Goal: Check status: Check status

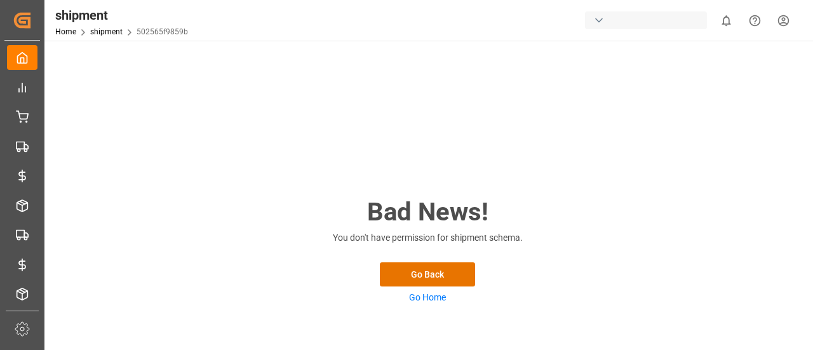
click at [428, 296] on link "Go Home" at bounding box center [427, 297] width 37 height 10
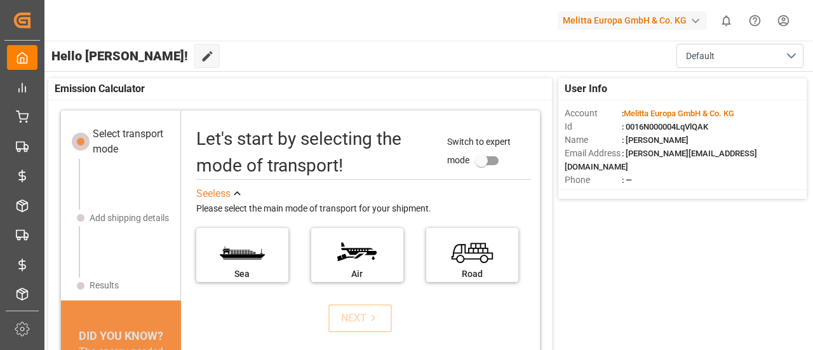
click at [601, 22] on div "Melitta Europa GmbH & Co. KG" at bounding box center [632, 20] width 149 height 18
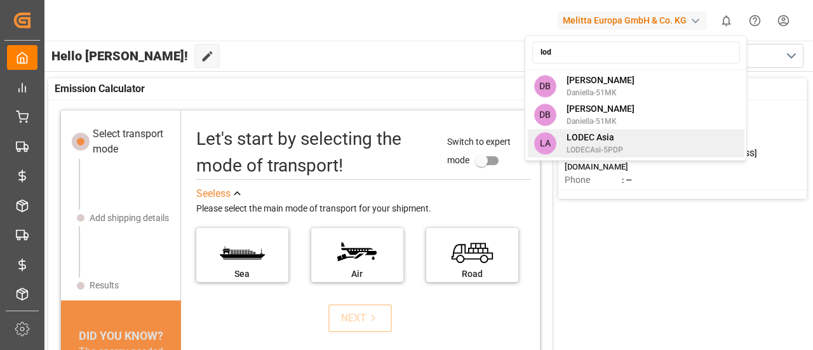
type input "lod"
click at [632, 138] on div "LA LODEC Asia LODECAsi-5PDP" at bounding box center [636, 143] width 217 height 29
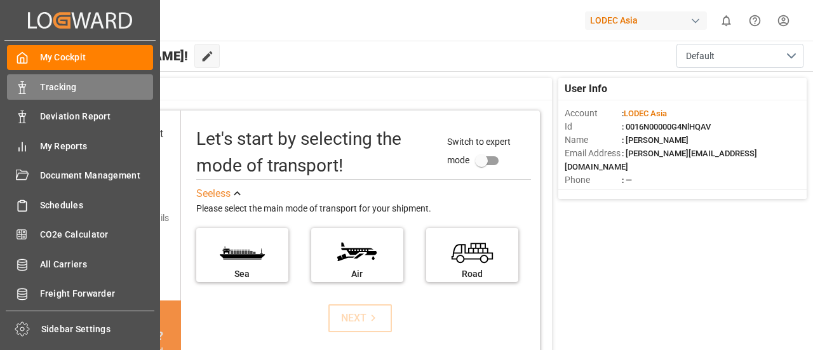
click at [48, 83] on span "Tracking" at bounding box center [97, 87] width 114 height 13
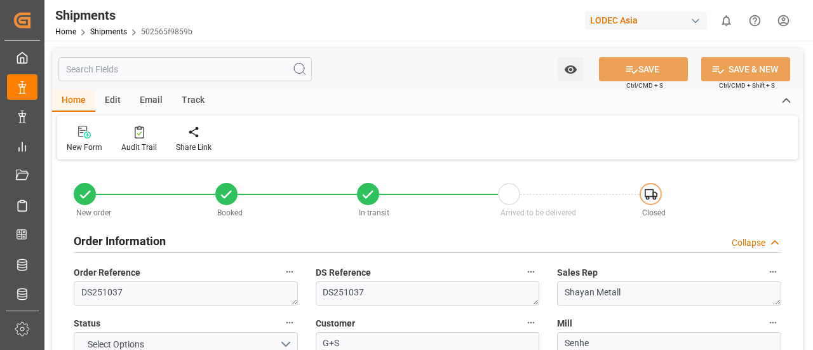
type input "1"
type input "10"
type input "9484429"
type input "9778806"
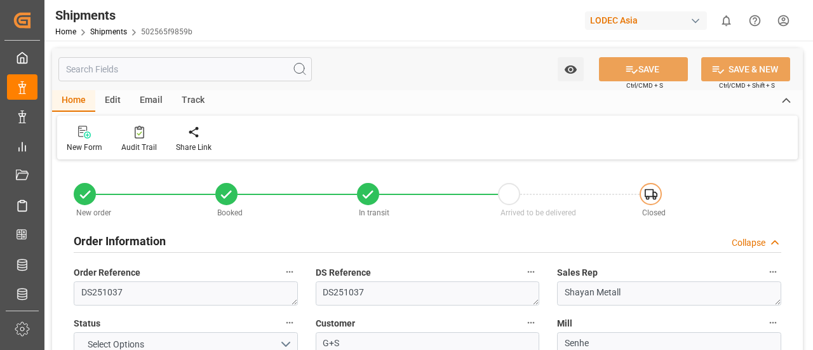
type input "9778806"
type input "CNQDG"
type input "DEHAM"
type input "CNQDG"
type input "DEHAM"
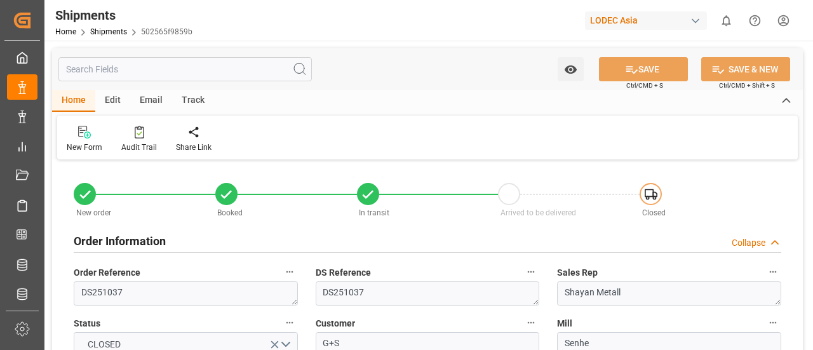
type input "27-06-2025"
type input "28-07-2025"
type input "28-07-2025 11:46"
type input "22-08-2025 09:00"
type input "24-08-2025 16:39"
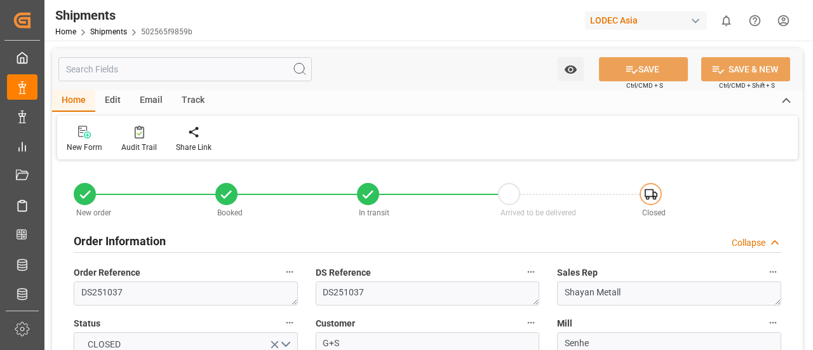
type input "16-10-2025 15:00"
type input "24-08-2025 16:39"
type input "25-08-2025 00:06"
type input "16-10-2025 15:00"
type input "17-10-2025 15:57"
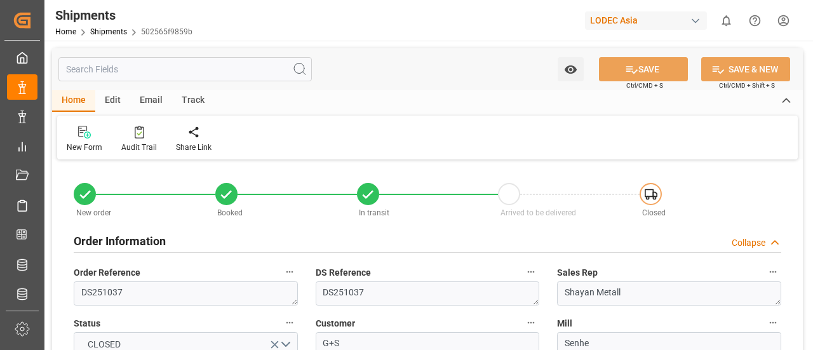
type input "21-10-2025 15:57"
click at [199, 104] on div "Track" at bounding box center [193, 101] width 42 height 22
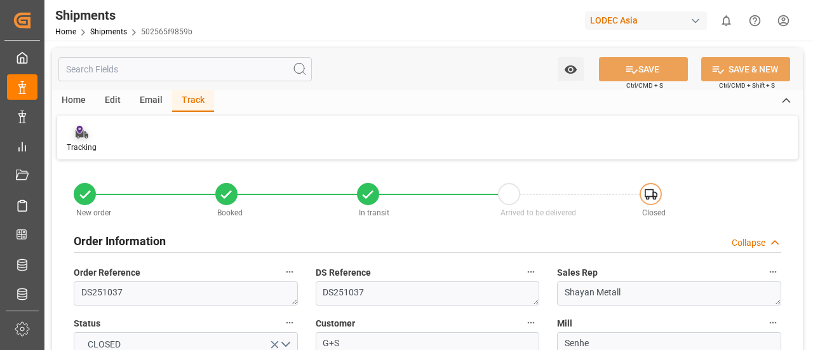
click at [74, 145] on div "Tracking" at bounding box center [82, 147] width 30 height 11
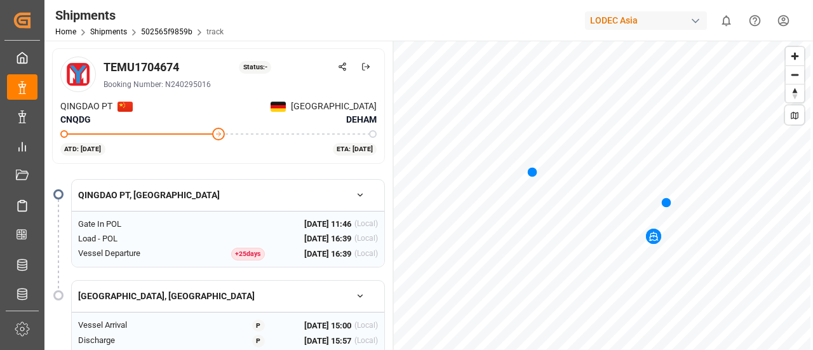
click at [789, 74] on span "Zoom out" at bounding box center [795, 75] width 18 height 18
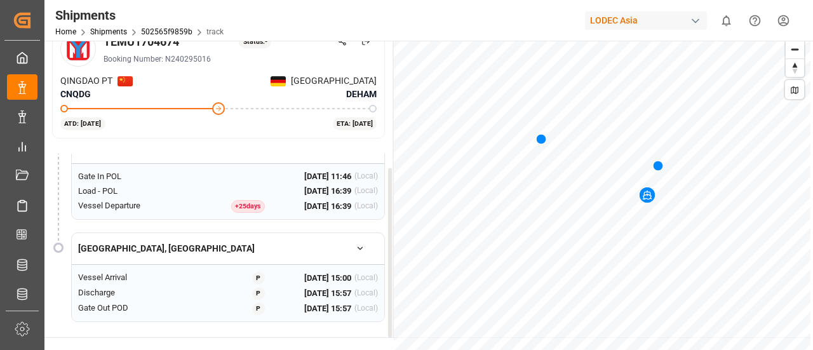
scroll to position [25, 0]
